Goal: Task Accomplishment & Management: Use online tool/utility

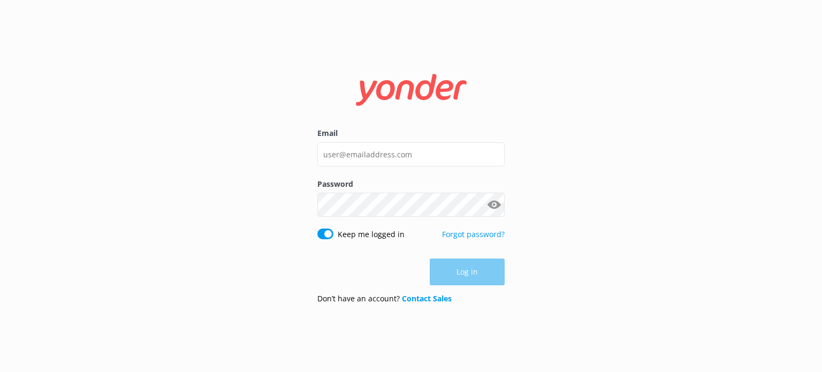
click at [478, 268] on div "Log in" at bounding box center [410, 271] width 187 height 27
click at [375, 161] on input "Email" at bounding box center [410, 154] width 187 height 24
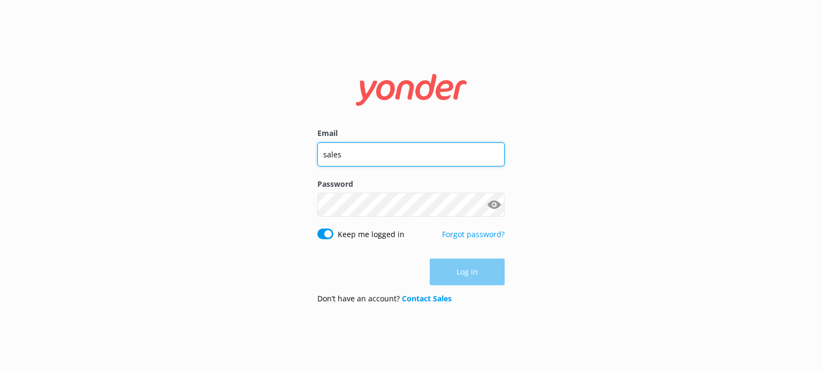
type input "[EMAIL_ADDRESS][DOMAIN_NAME]"
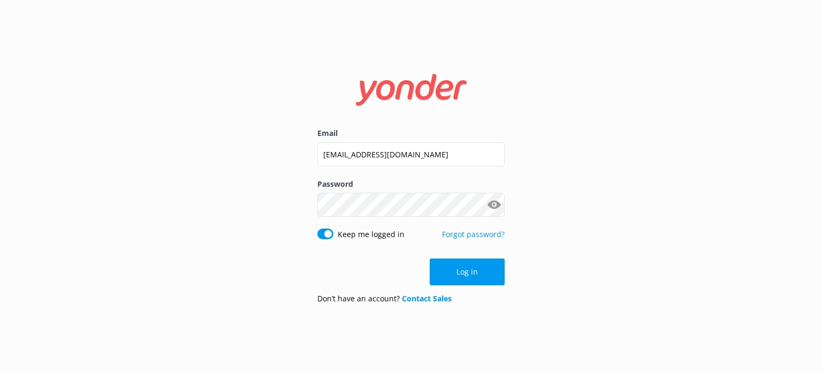
click at [465, 278] on button "Log in" at bounding box center [467, 271] width 75 height 27
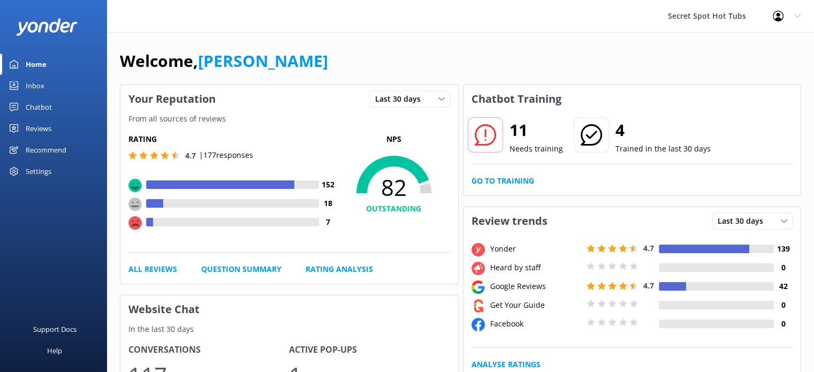
click at [43, 106] on div "Chatbot" at bounding box center [39, 106] width 26 height 21
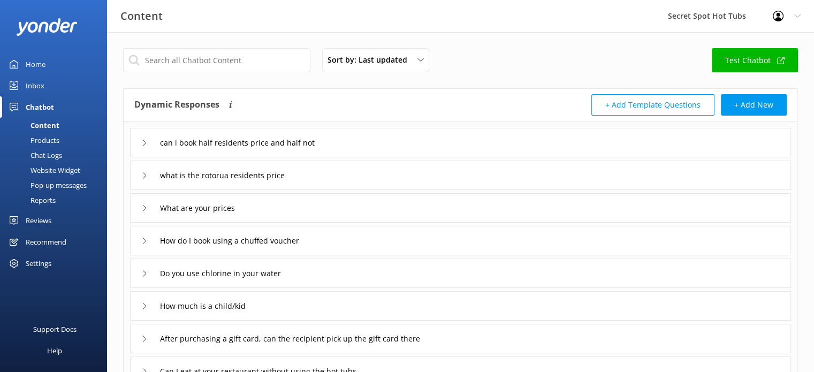
click at [51, 185] on div "Pop-up messages" at bounding box center [46, 185] width 80 height 15
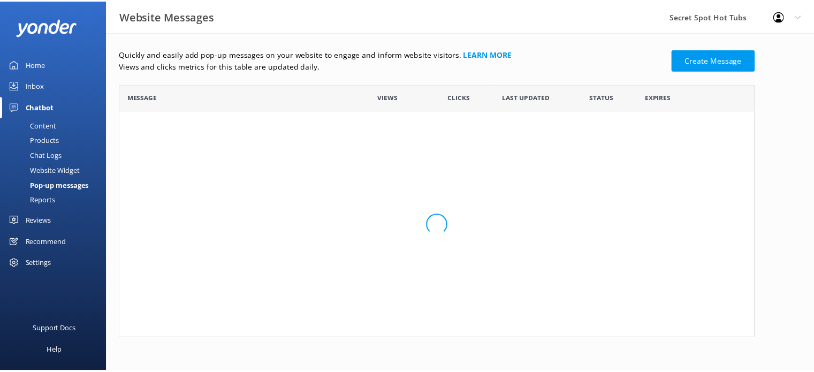
scroll to position [246, 634]
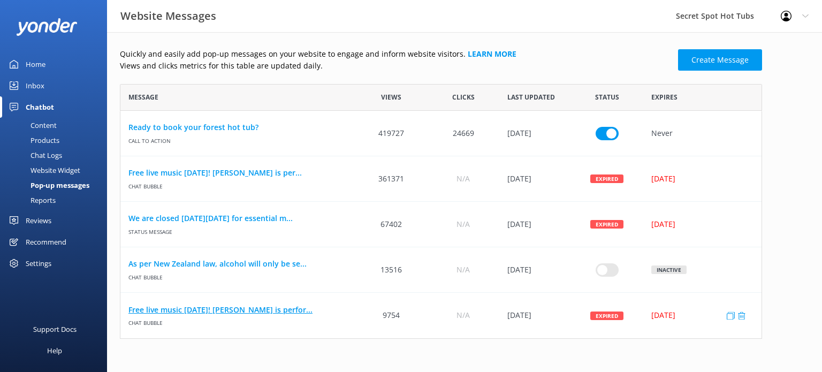
click at [225, 313] on link "Free live music [DATE]! [PERSON_NAME] is perfor..." at bounding box center [237, 310] width 219 height 12
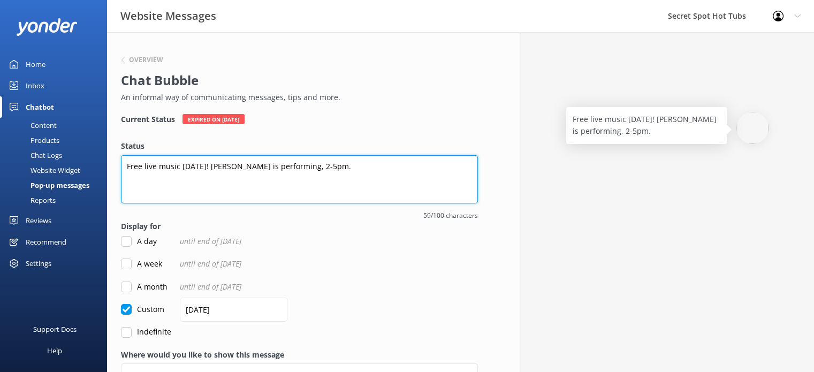
click at [230, 167] on textarea "Free live music [DATE]! [PERSON_NAME] is performing, 2-5pm." at bounding box center [299, 179] width 357 height 48
drag, startPoint x: 257, startPoint y: 169, endPoint x: 226, endPoint y: 169, distance: 31.0
click at [226, 169] on textarea "Free live music [DATE]! [PERSON_NAME] is performing, 2-5pm." at bounding box center [299, 179] width 357 height 48
type textarea "Free live music [DATE]! [PERSON_NAME] is performing, 2-5pm."
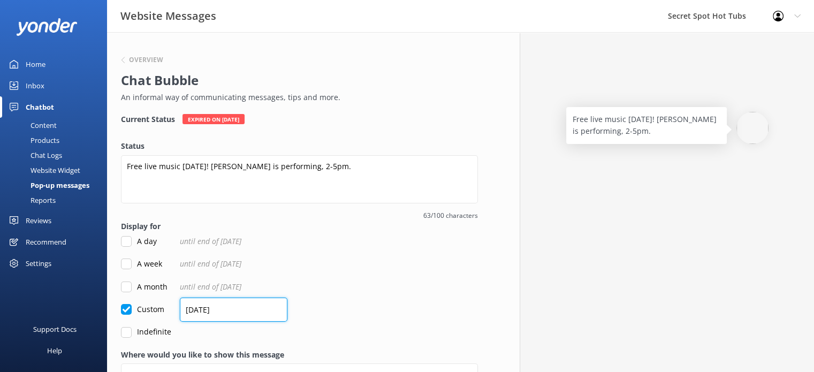
click at [195, 308] on input "[DATE]" at bounding box center [234, 310] width 108 height 24
type input "[DATE]"
click at [337, 303] on div "Custom [DATE]" at bounding box center [299, 309] width 357 height 12
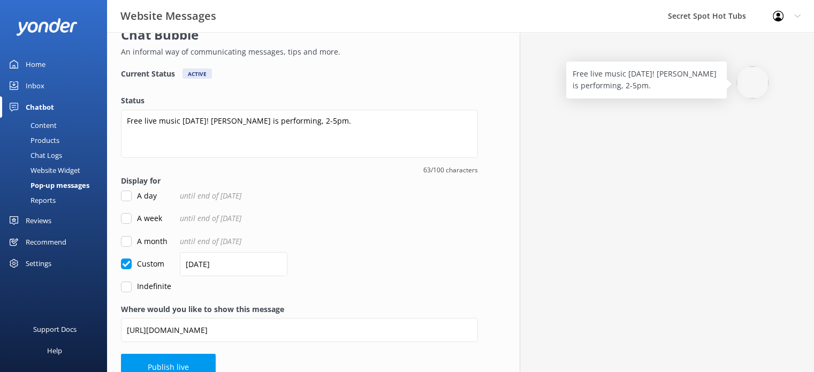
scroll to position [64, 0]
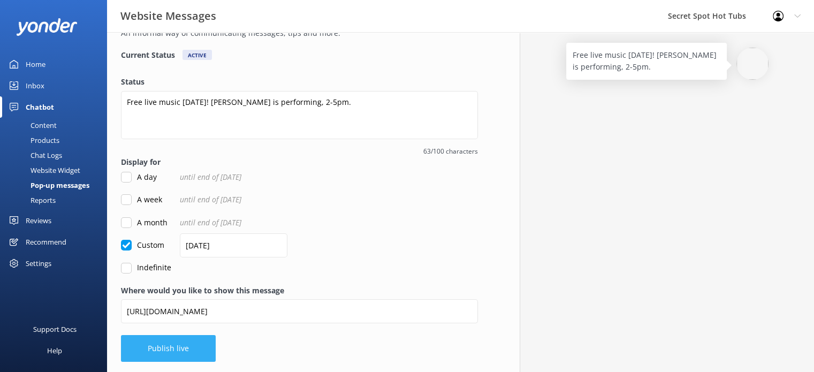
click at [177, 351] on button "Publish live" at bounding box center [168, 348] width 95 height 27
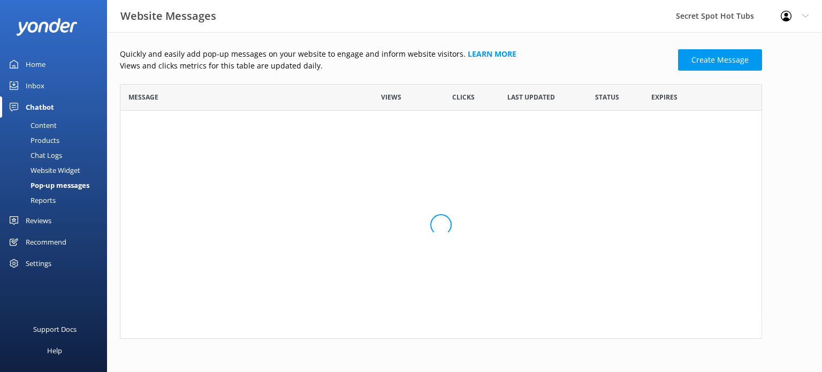
scroll to position [246, 634]
